Goal: Information Seeking & Learning: Learn about a topic

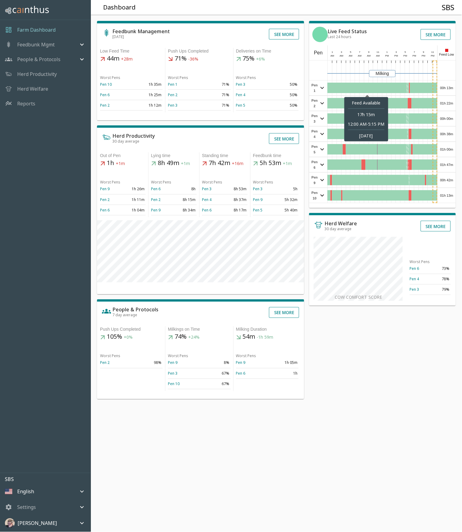
click at [388, 85] on div at bounding box center [367, 88] width 79 height 10
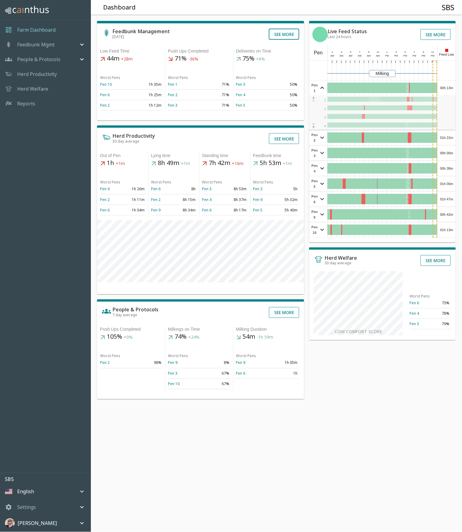
click at [281, 32] on button "See more" at bounding box center [284, 34] width 30 height 11
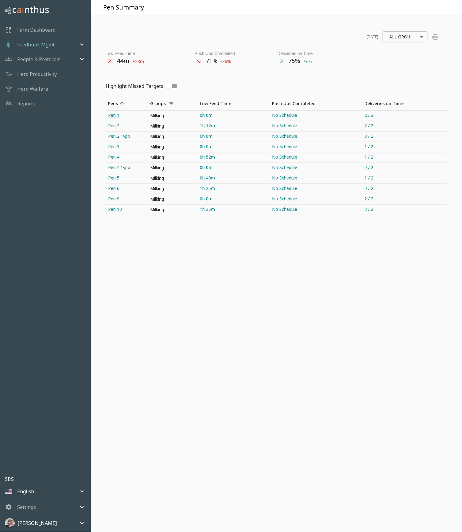
click at [110, 116] on link "Pen 1" at bounding box center [127, 116] width 42 height 10
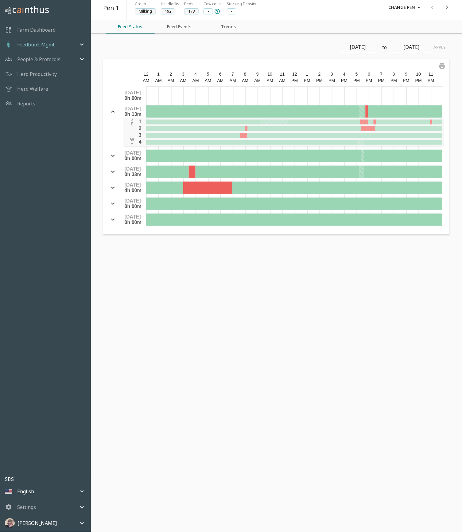
click at [179, 26] on button "Feed Events" at bounding box center [179, 27] width 49 height 14
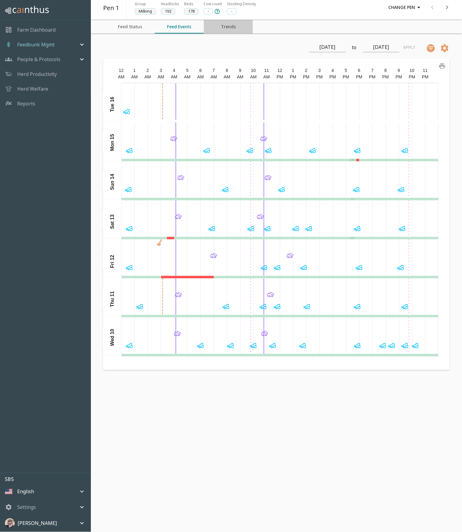
click at [228, 27] on button "Trends" at bounding box center [228, 27] width 49 height 14
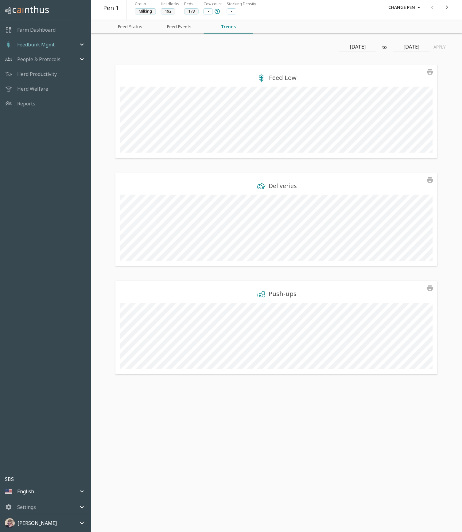
click at [65, 44] on div "Feedbunk Mgmt" at bounding box center [41, 44] width 73 height 7
click at [42, 66] on span "Pen Summary" at bounding box center [54, 67] width 64 height 7
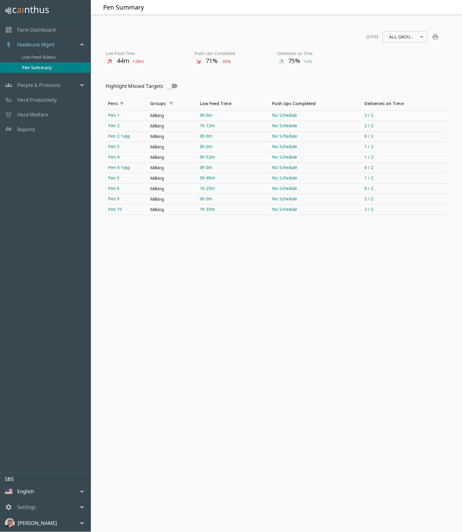
click at [40, 84] on p "People & Protocols" at bounding box center [38, 84] width 43 height 7
click at [45, 96] on span "Feeding Operations" at bounding box center [54, 97] width 64 height 7
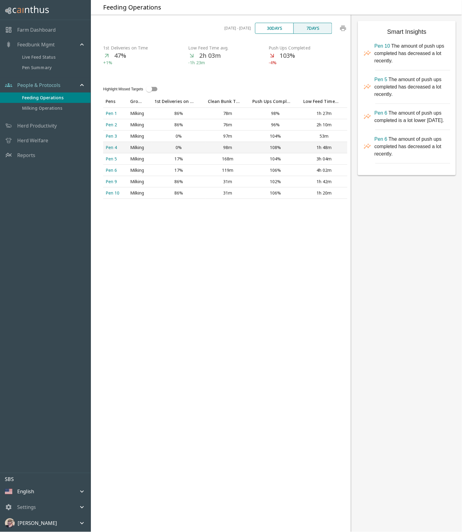
scroll to position [0, 0]
click at [276, 29] on button "30 days" at bounding box center [274, 28] width 39 height 11
click at [317, 25] on button "7 days" at bounding box center [313, 28] width 39 height 11
click at [113, 115] on div "Pen 1" at bounding box center [116, 113] width 20 height 6
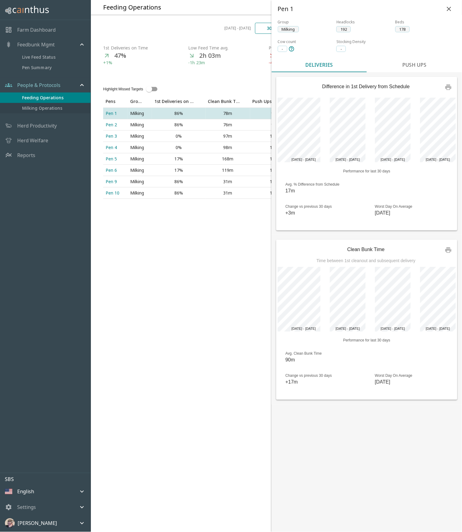
scroll to position [0, 0]
click at [56, 107] on span "Milking Operations" at bounding box center [54, 108] width 64 height 7
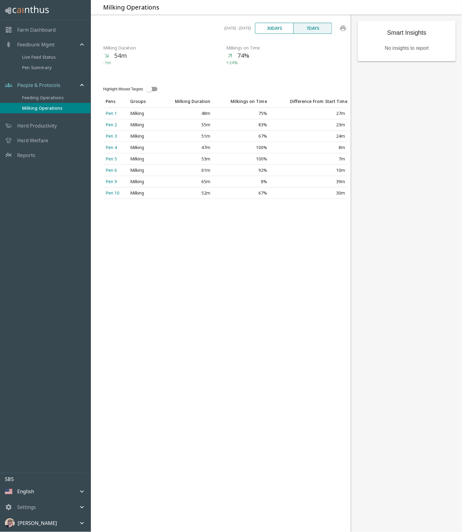
click at [39, 125] on p "Herd Productivity" at bounding box center [37, 125] width 40 height 7
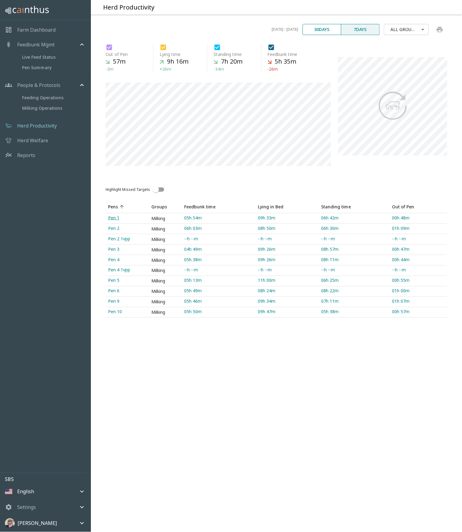
click at [113, 218] on link "Pen 1" at bounding box center [127, 218] width 43 height 10
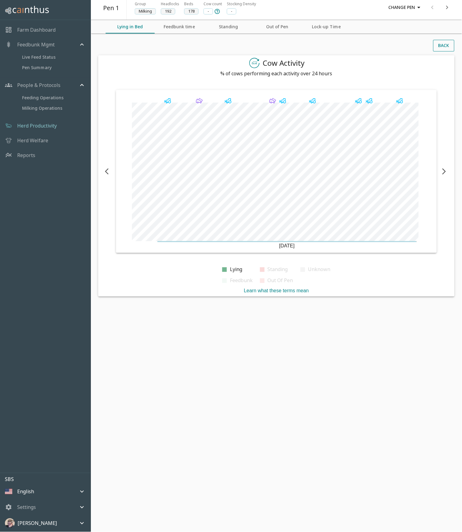
click at [276, 269] on h6 "Standing" at bounding box center [278, 269] width 20 height 9
click at [279, 280] on h6 "Out Of Pen" at bounding box center [280, 280] width 25 height 9
click at [240, 277] on h6 "Feedbunk" at bounding box center [241, 280] width 23 height 9
click at [315, 268] on h6 "Unknown" at bounding box center [319, 269] width 22 height 9
click at [323, 268] on h6 "Unknown" at bounding box center [319, 269] width 22 height 9
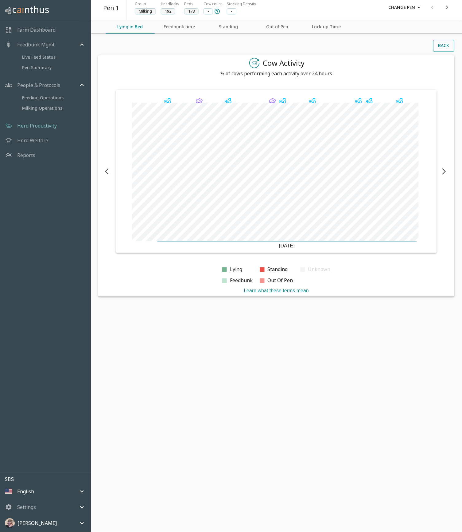
click at [322, 268] on h6 "Unknown" at bounding box center [319, 269] width 22 height 9
click at [277, 280] on h6 "Out Of Pen" at bounding box center [280, 280] width 25 height 9
click at [190, 29] on button "Feedbunk time" at bounding box center [179, 27] width 49 height 14
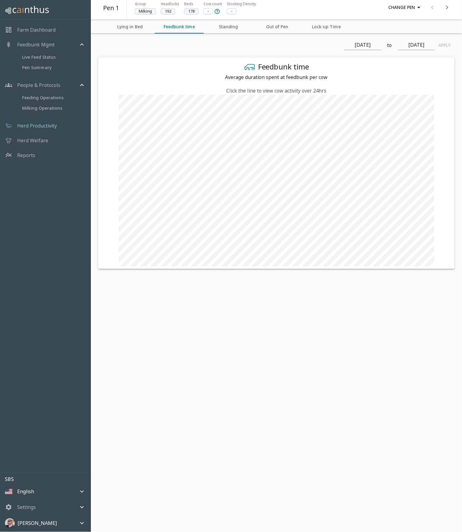
click at [228, 27] on button "Standing" at bounding box center [228, 27] width 49 height 14
click at [332, 29] on button "Lock-up Time" at bounding box center [326, 27] width 49 height 14
click at [37, 137] on p "Herd Welfare" at bounding box center [32, 140] width 31 height 7
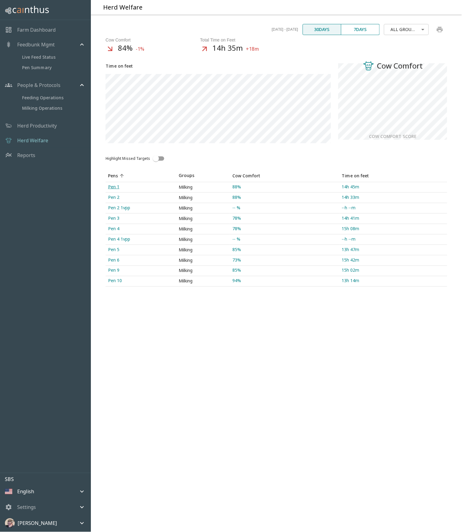
click at [114, 188] on link "Pen 1" at bounding box center [141, 187] width 71 height 10
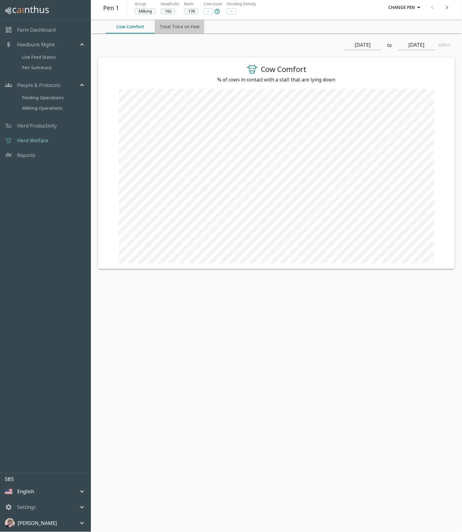
click at [177, 24] on button "Total Time on Feet" at bounding box center [180, 27] width 50 height 14
click at [27, 152] on p "Reports" at bounding box center [26, 154] width 18 height 7
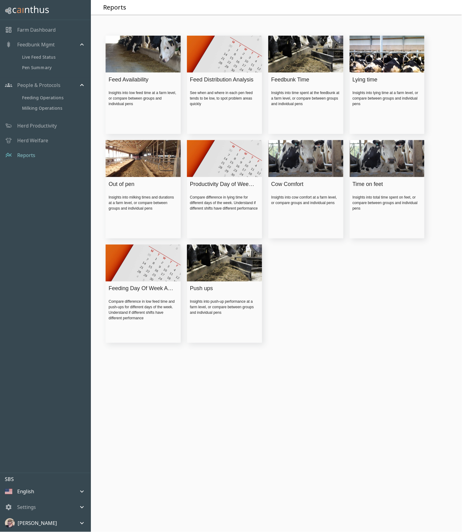
click at [142, 101] on div "Insights into low feed time at a farm level, or compare between groups and indi…" at bounding box center [143, 98] width 69 height 17
